Goal: Task Accomplishment & Management: Use online tool/utility

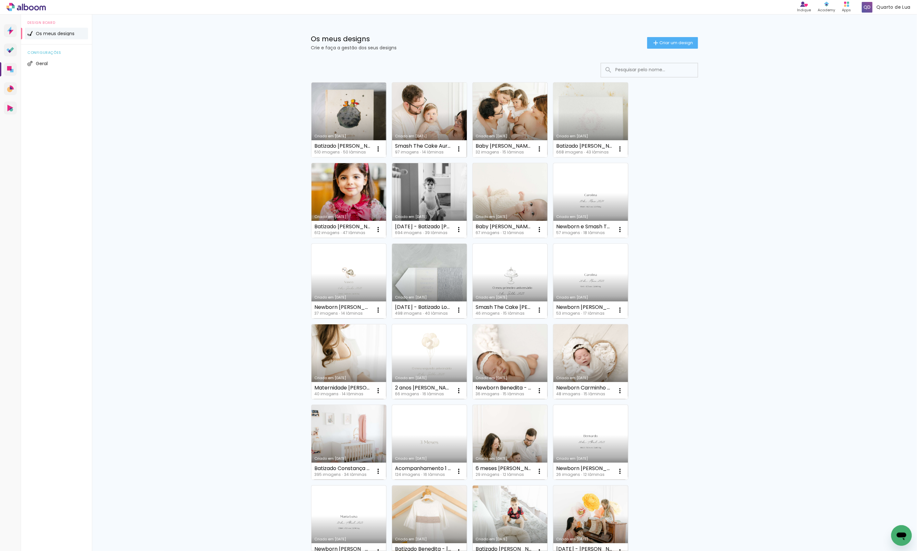
click at [430, 107] on link "Criado em [DATE]" at bounding box center [429, 120] width 75 height 75
